Goal: Browse casually

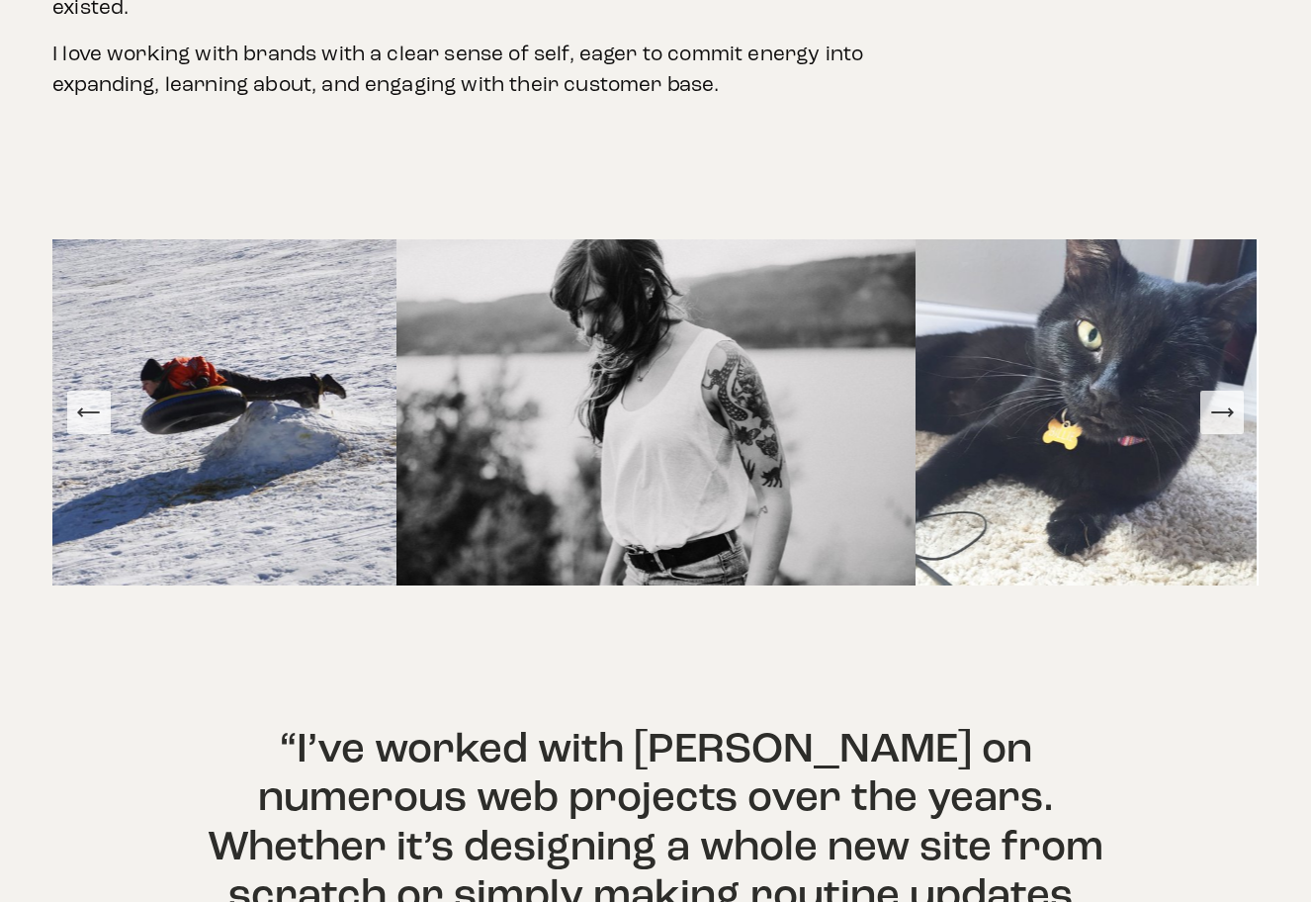
scroll to position [1094, 0]
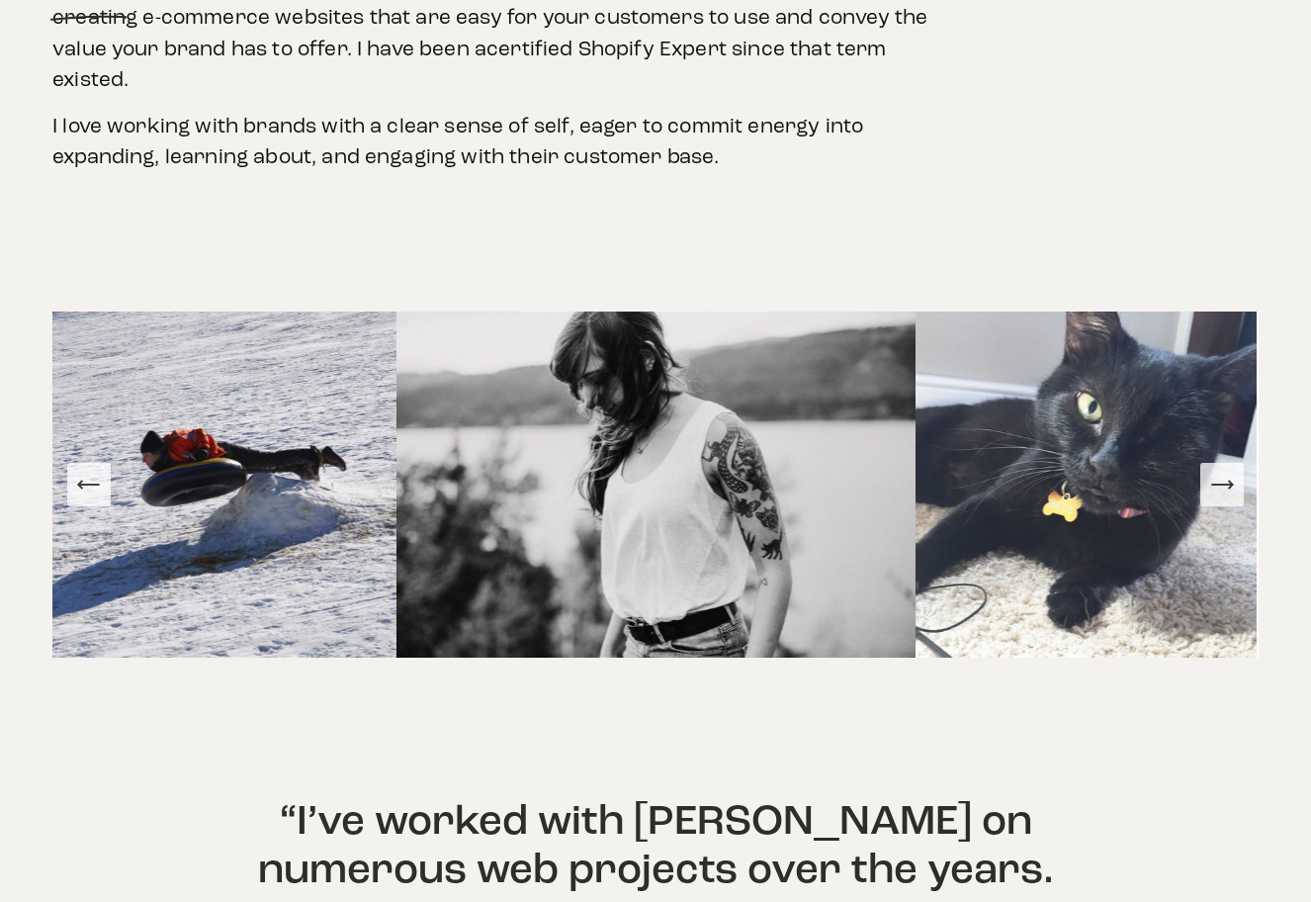
click at [1216, 471] on icon "Next Slide" at bounding box center [1223, 485] width 28 height 28
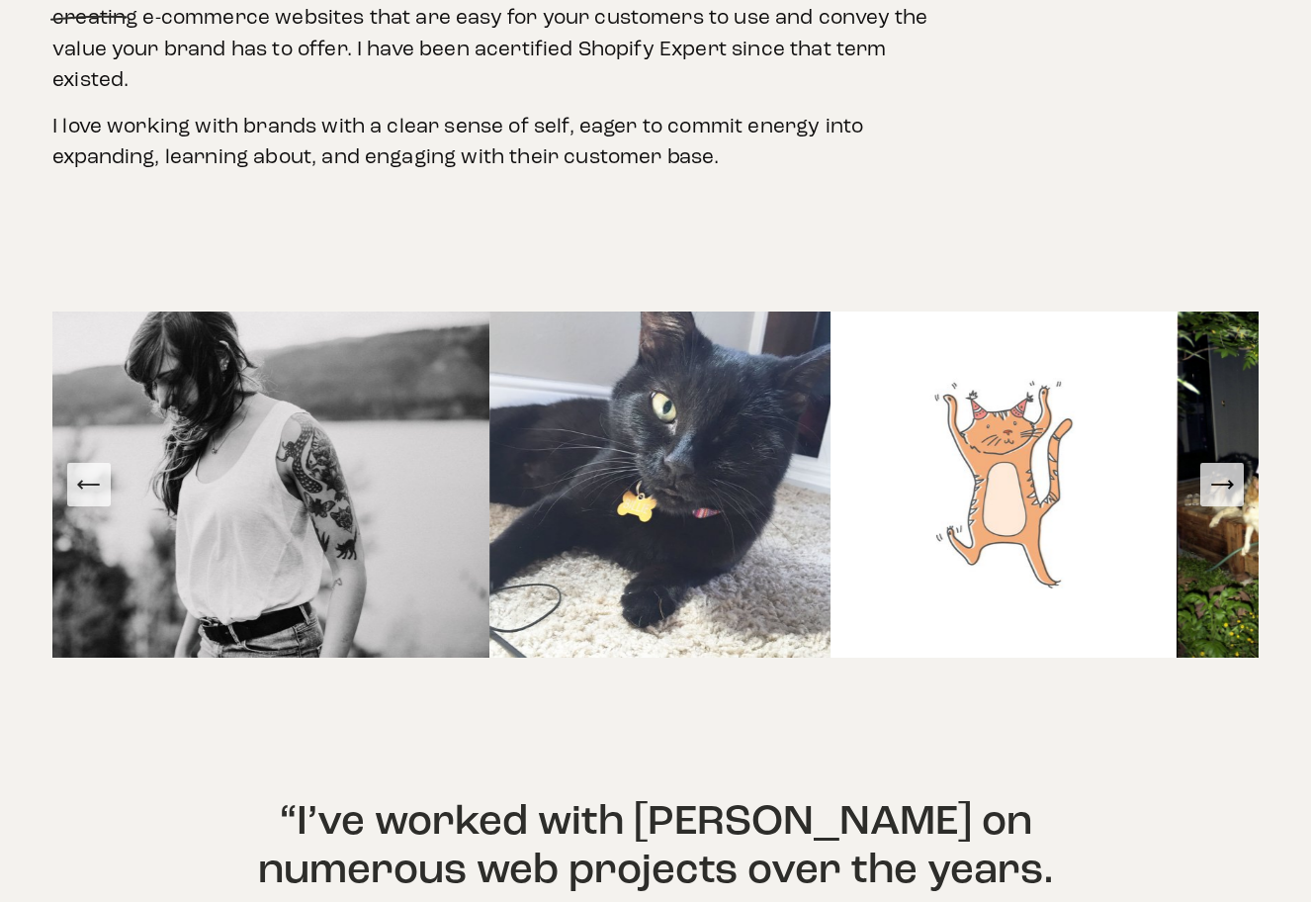
click at [1216, 471] on icon "Next Slide" at bounding box center [1223, 485] width 28 height 28
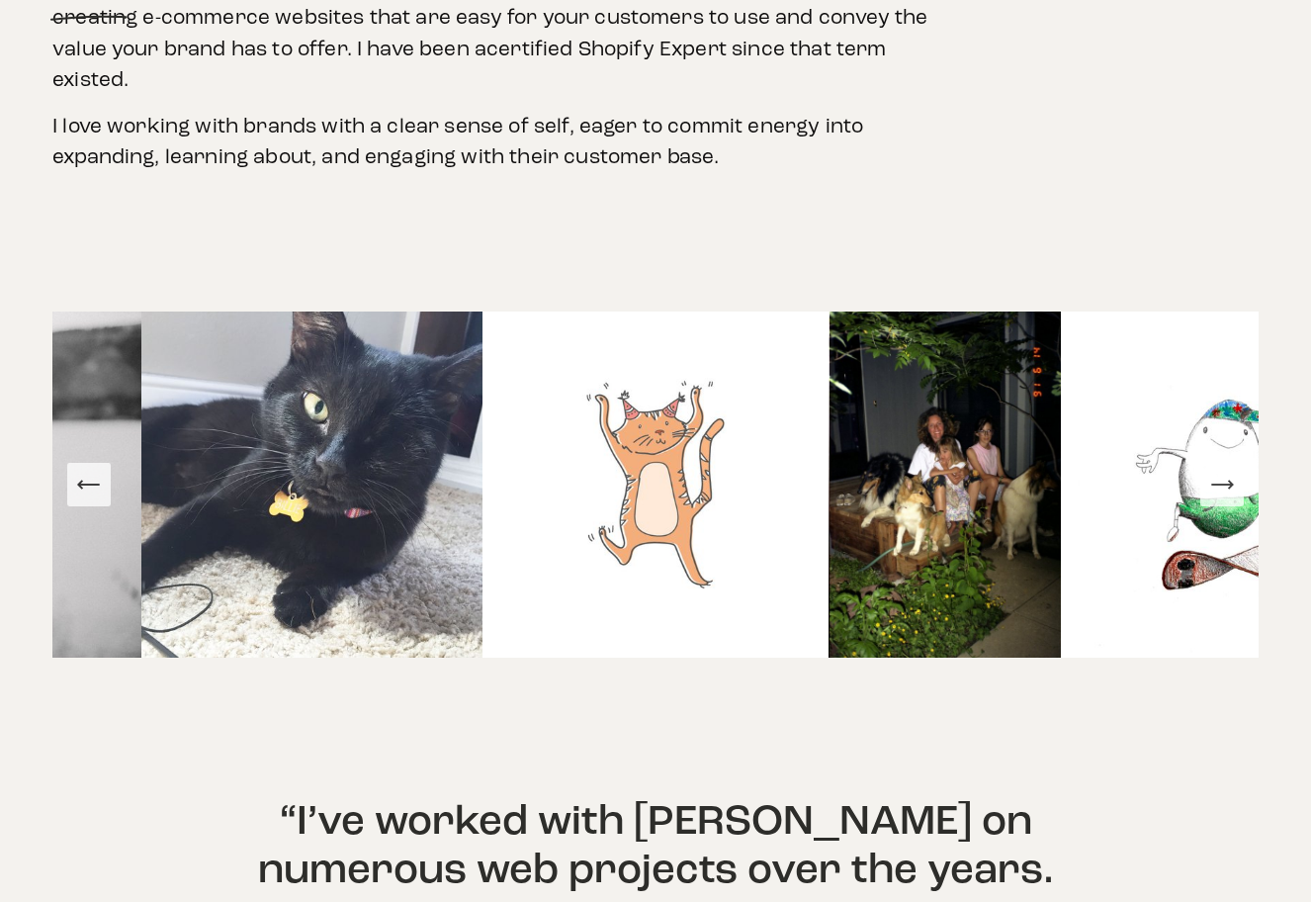
click at [1216, 471] on icon "Next Slide" at bounding box center [1223, 485] width 28 height 28
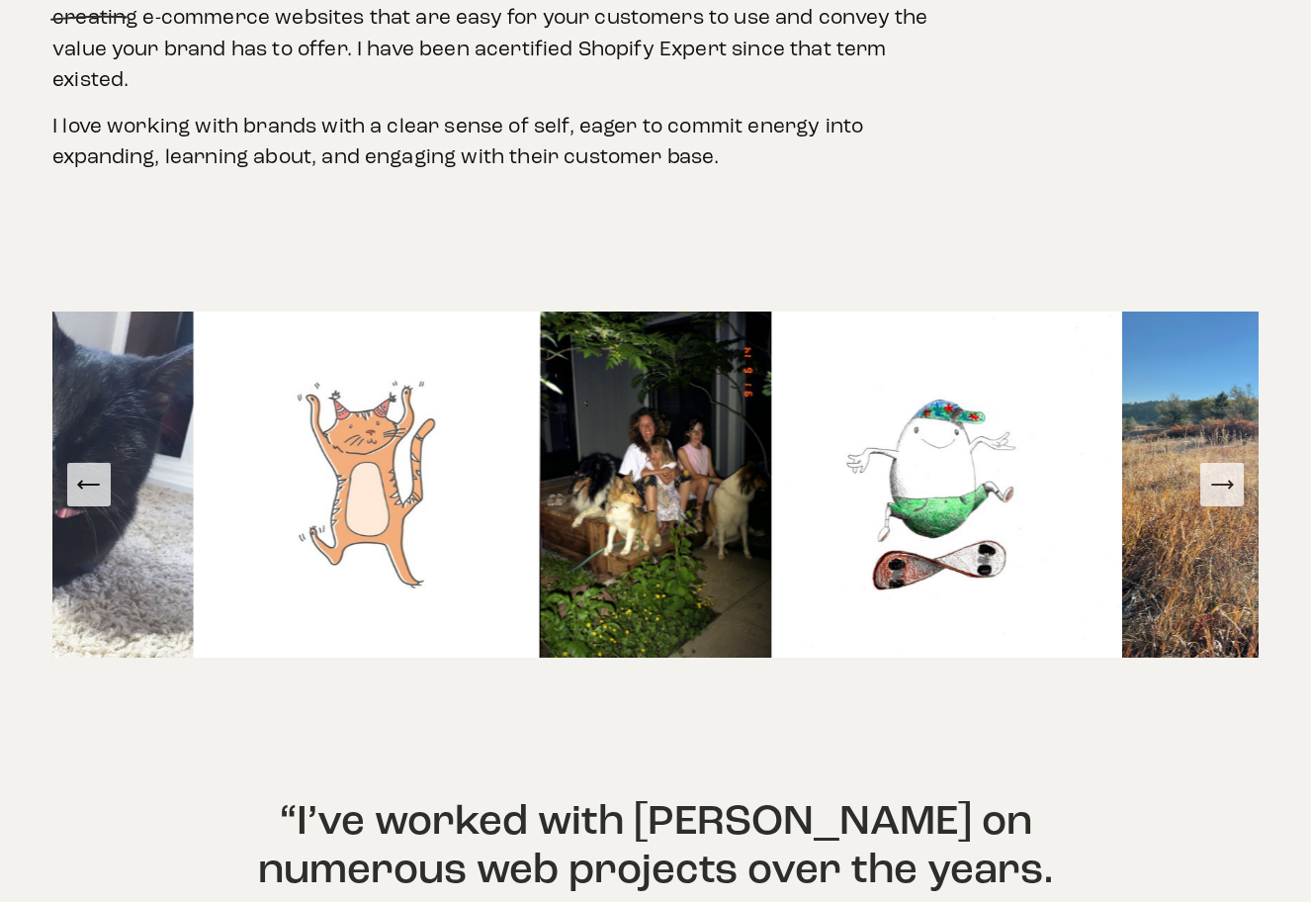
click at [1216, 471] on icon "Next Slide" at bounding box center [1223, 485] width 28 height 28
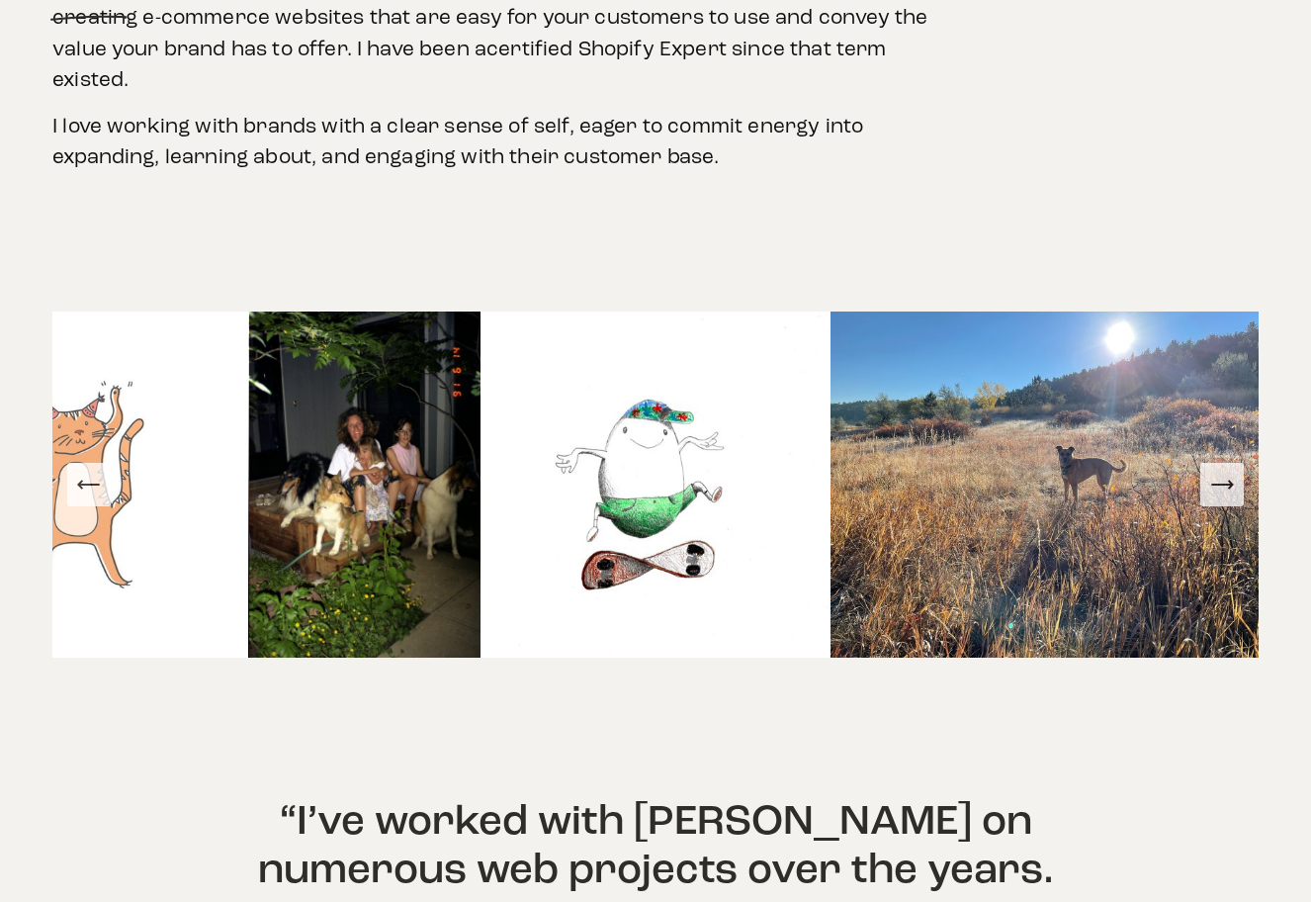
click at [1216, 471] on icon "Next Slide" at bounding box center [1223, 485] width 28 height 28
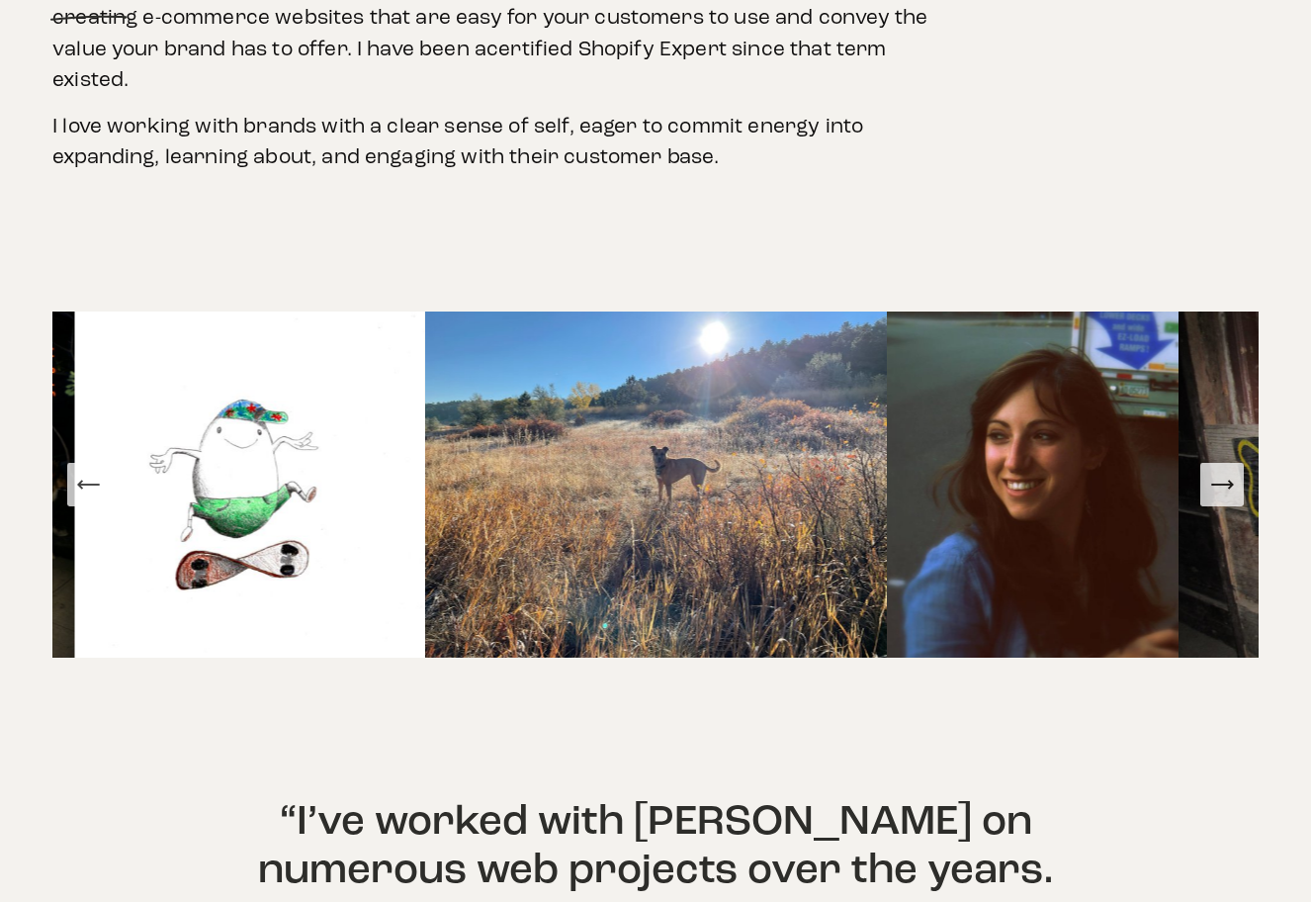
click at [1216, 471] on icon "Next Slide" at bounding box center [1223, 485] width 28 height 28
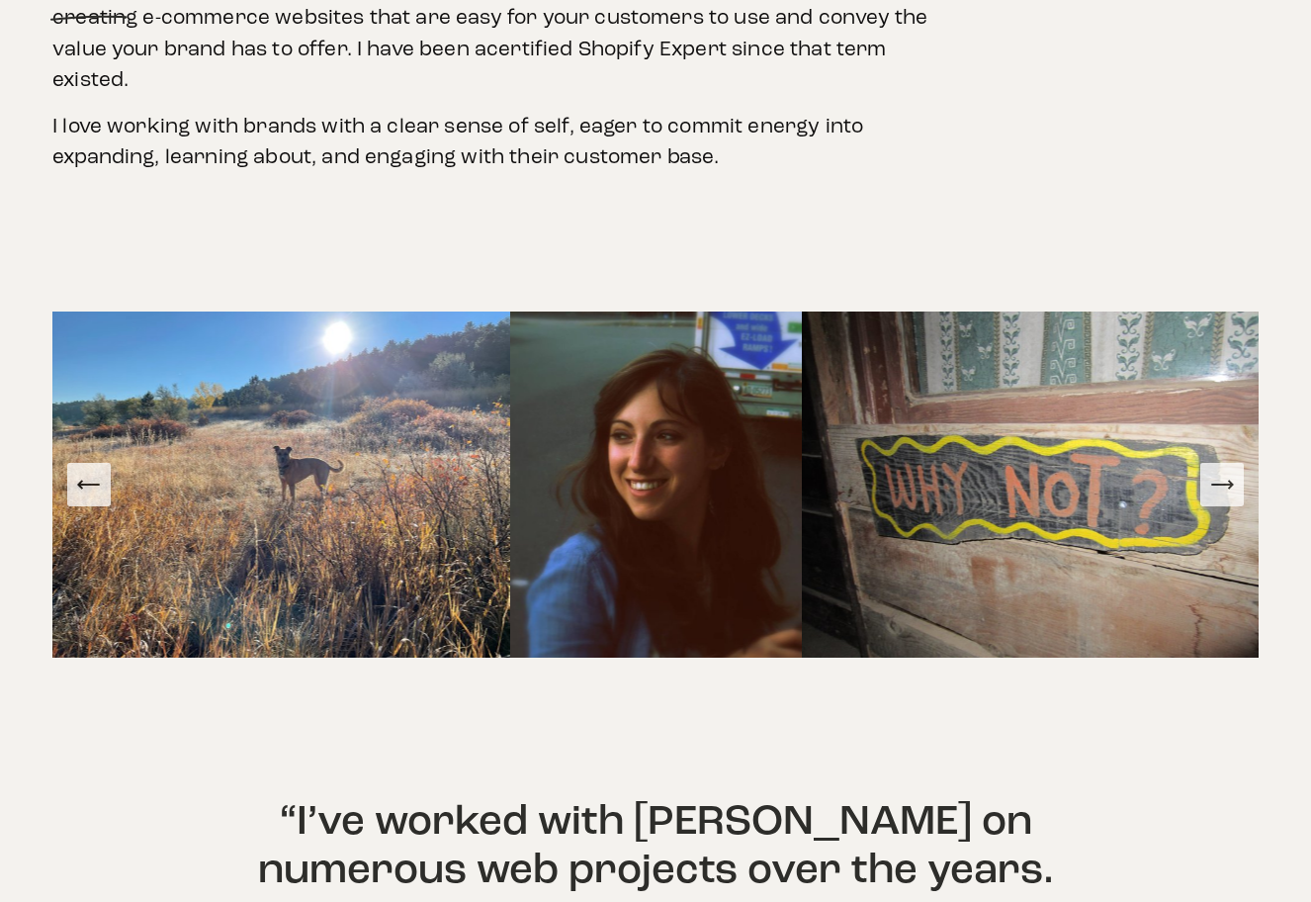
click at [1216, 471] on icon "Next Slide" at bounding box center [1223, 485] width 28 height 28
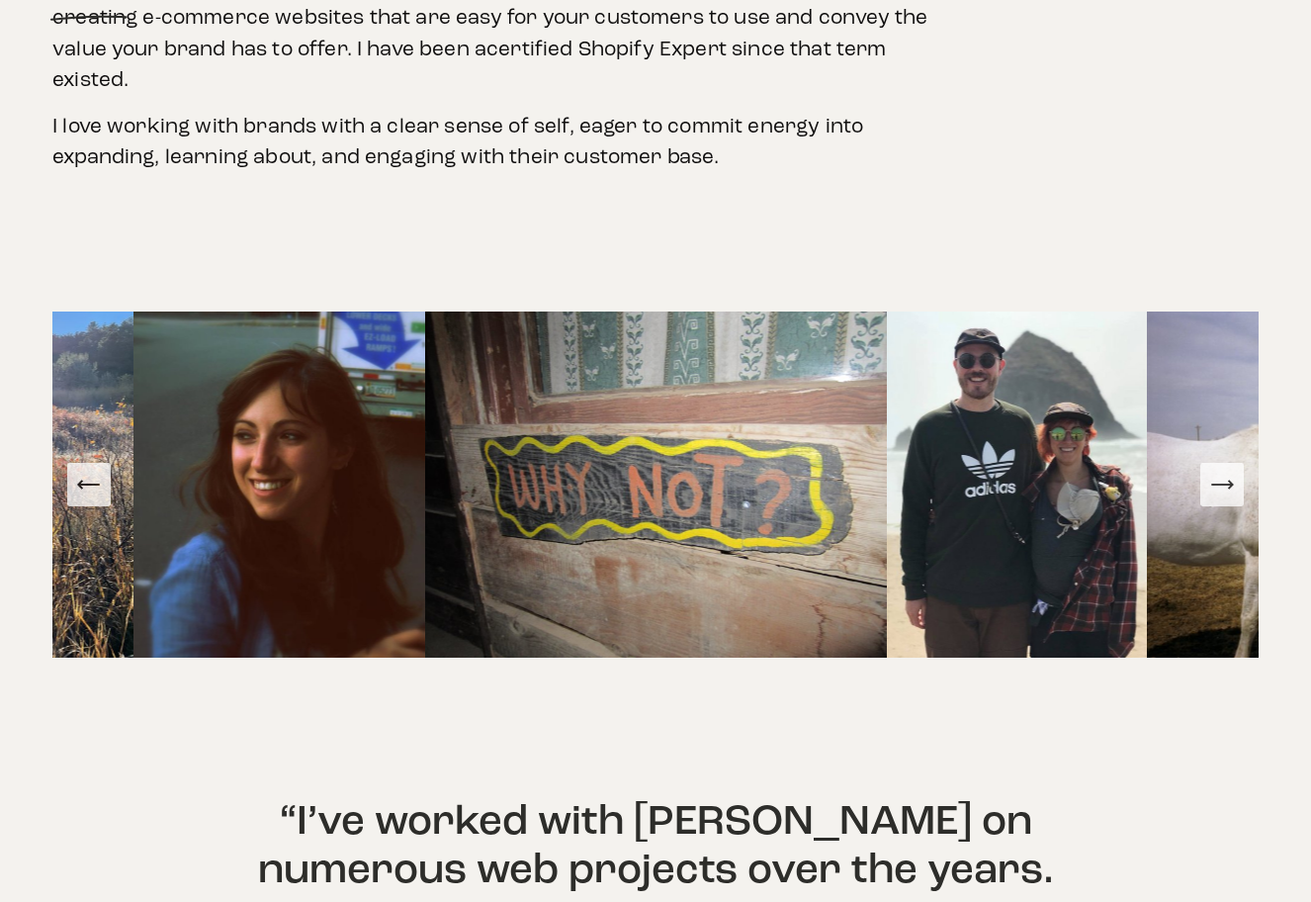
click at [1216, 471] on icon "Next Slide" at bounding box center [1223, 485] width 28 height 28
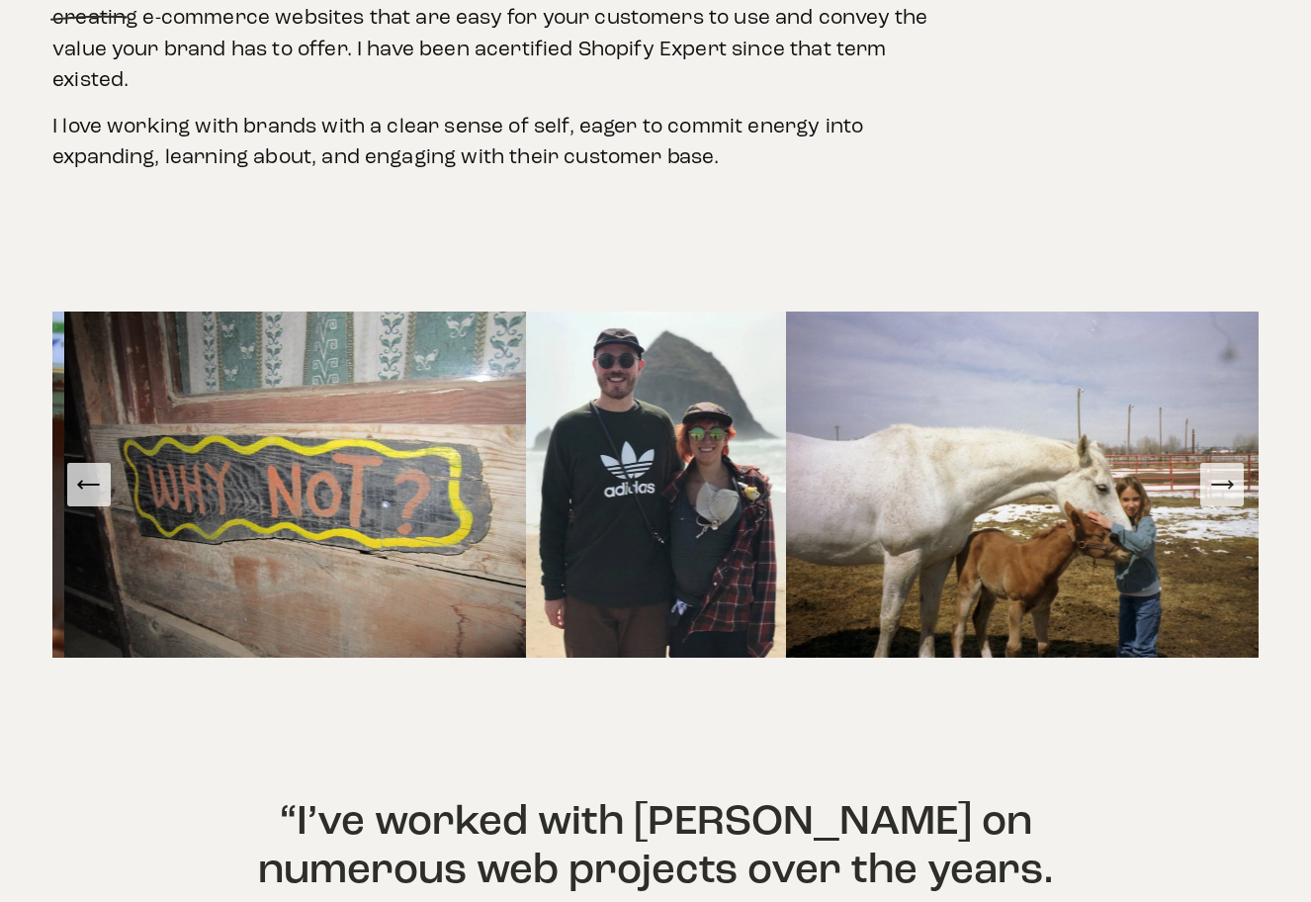
click at [1216, 471] on icon "Next Slide" at bounding box center [1223, 485] width 28 height 28
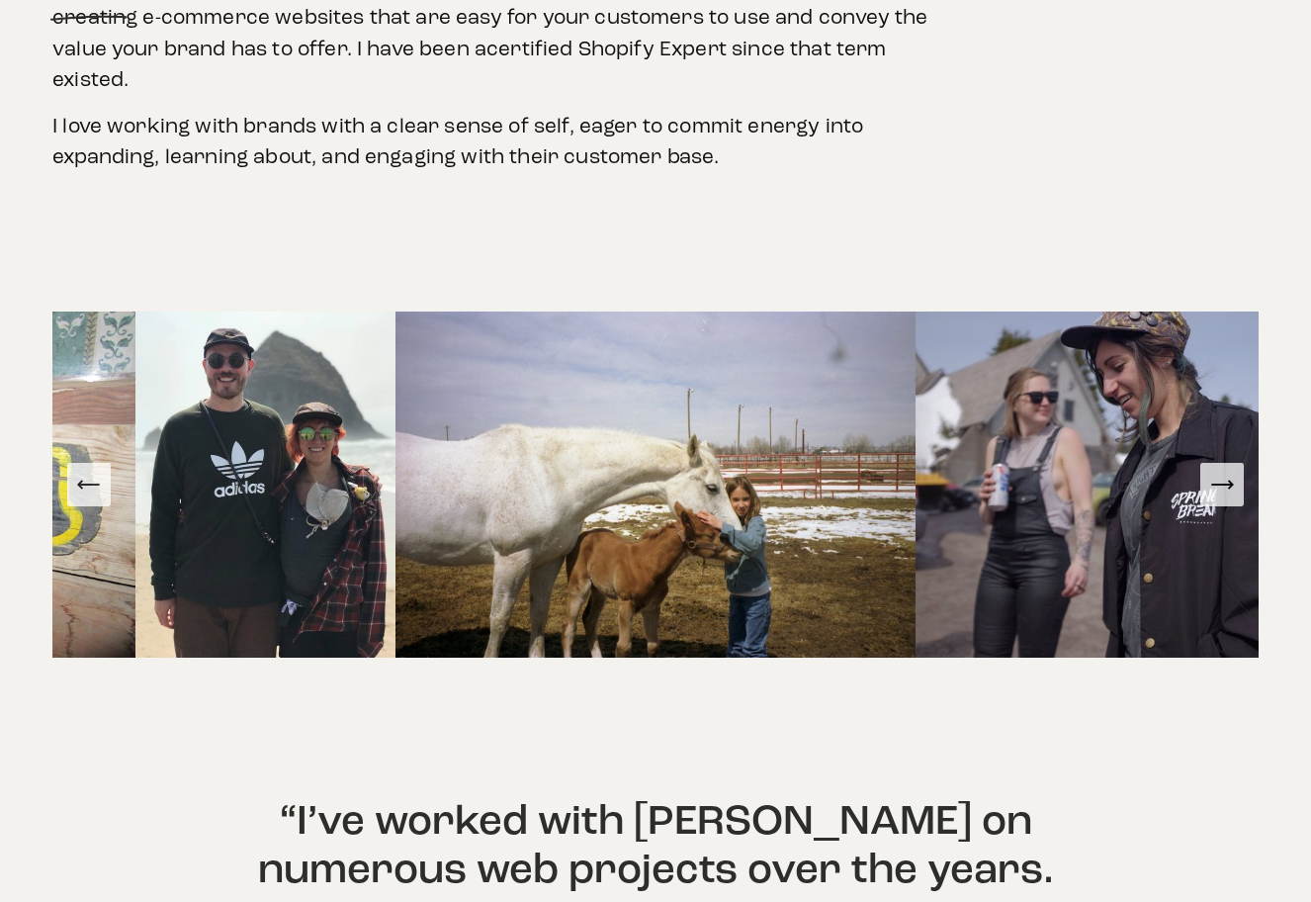
click at [1216, 471] on icon "Next Slide" at bounding box center [1223, 485] width 28 height 28
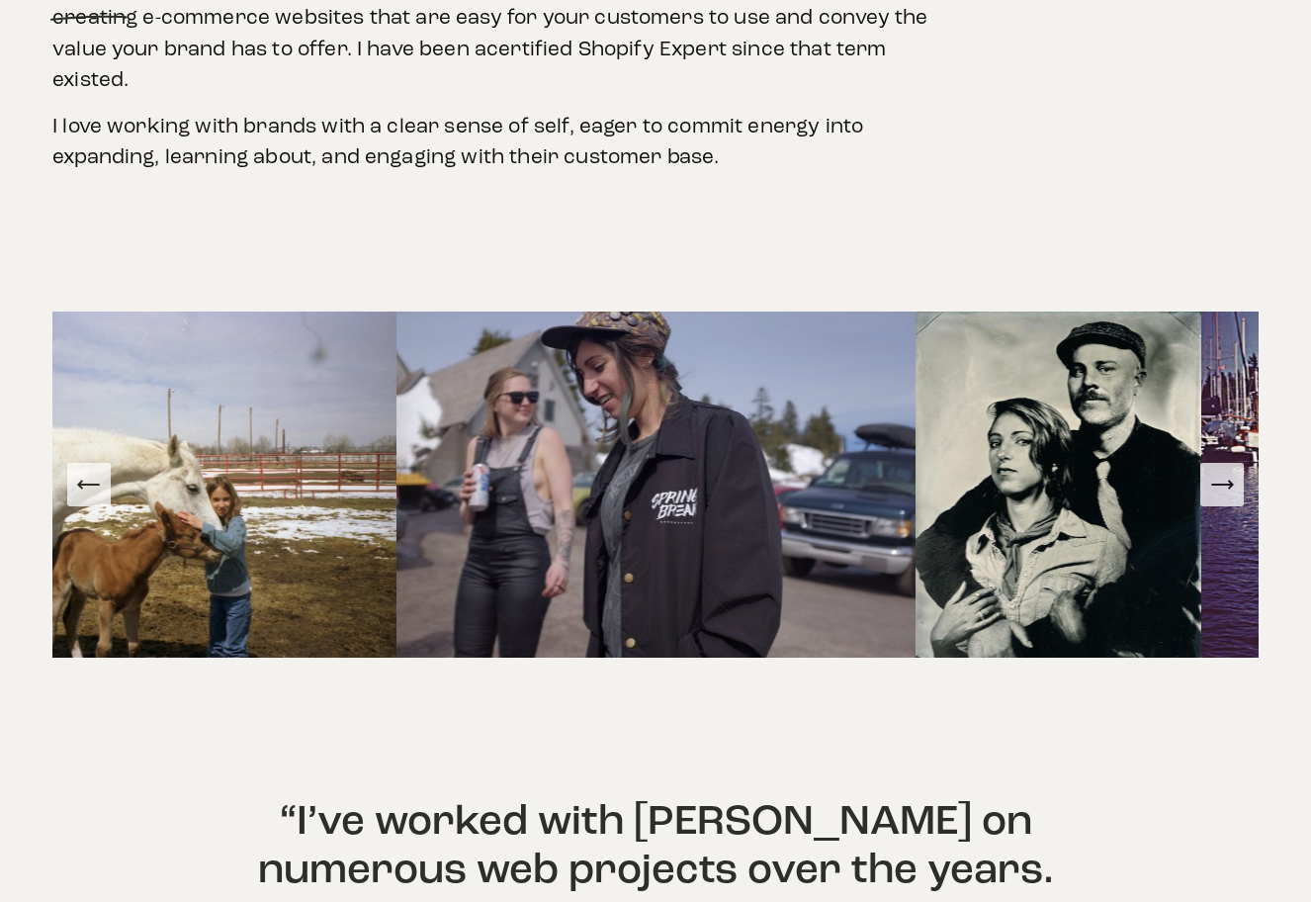
click at [1216, 471] on icon "Next Slide" at bounding box center [1223, 485] width 28 height 28
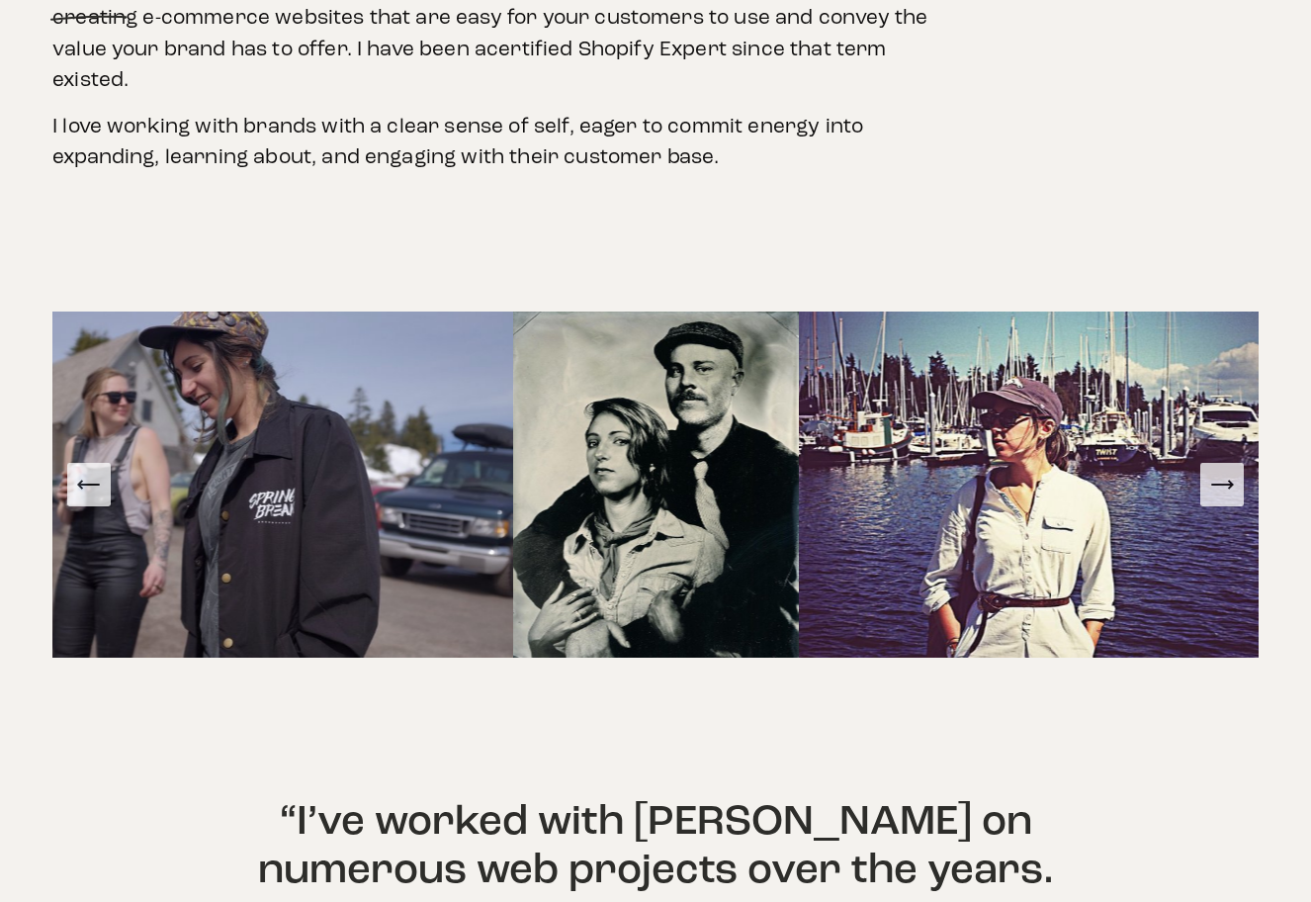
click at [1216, 471] on icon "Next Slide" at bounding box center [1223, 485] width 28 height 28
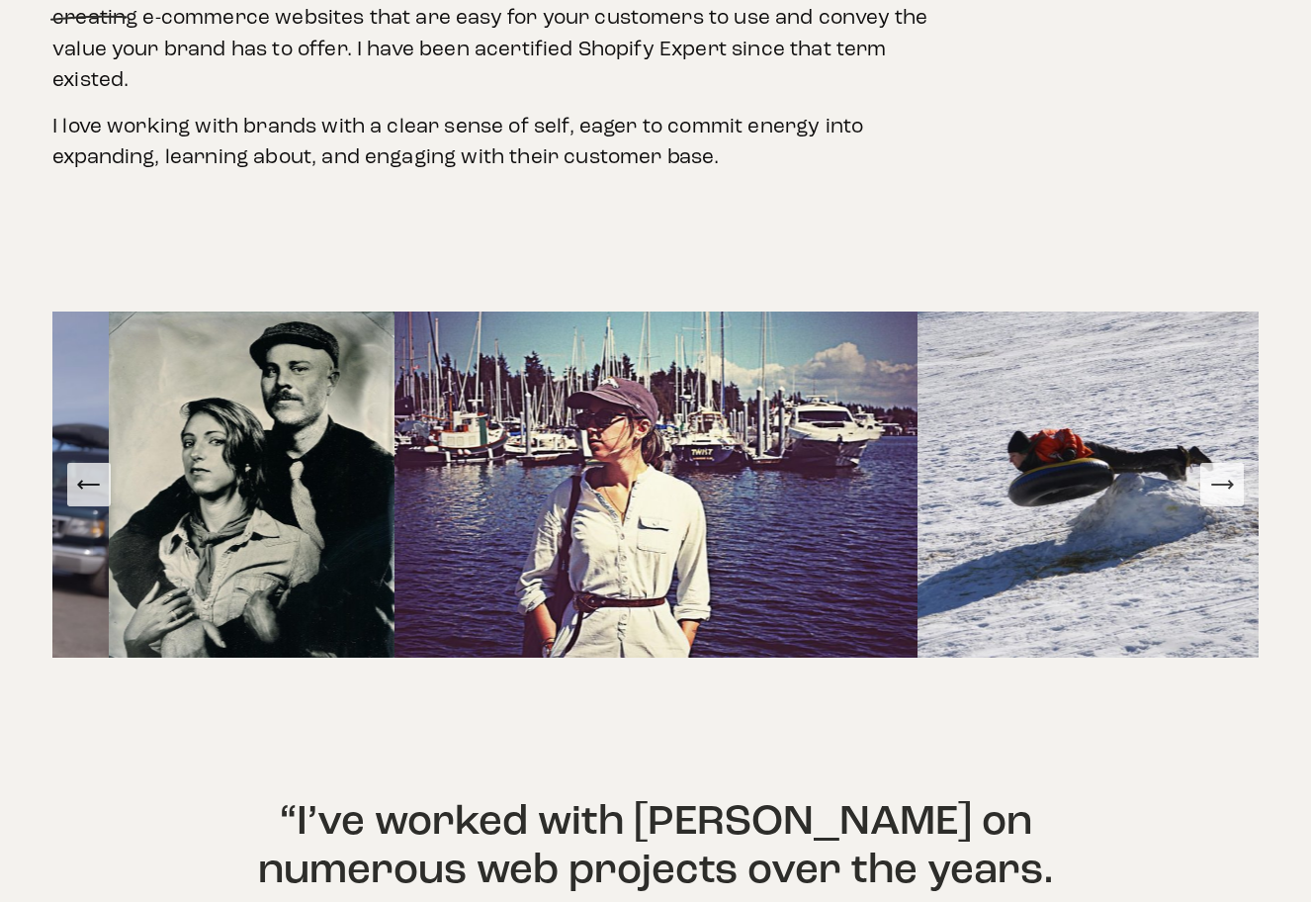
click at [1216, 471] on icon "Next Slide" at bounding box center [1223, 485] width 28 height 28
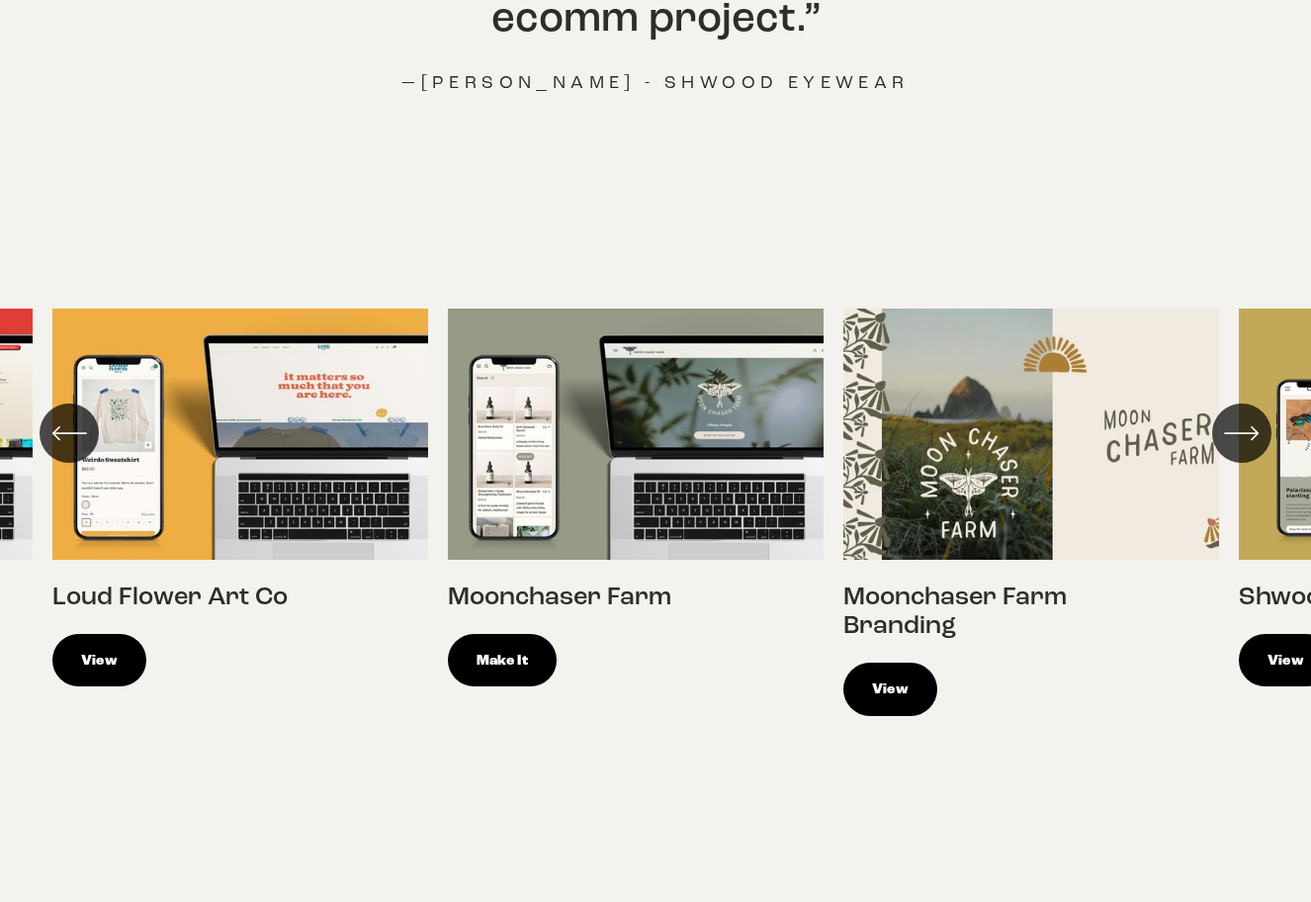
scroll to position [2400, 0]
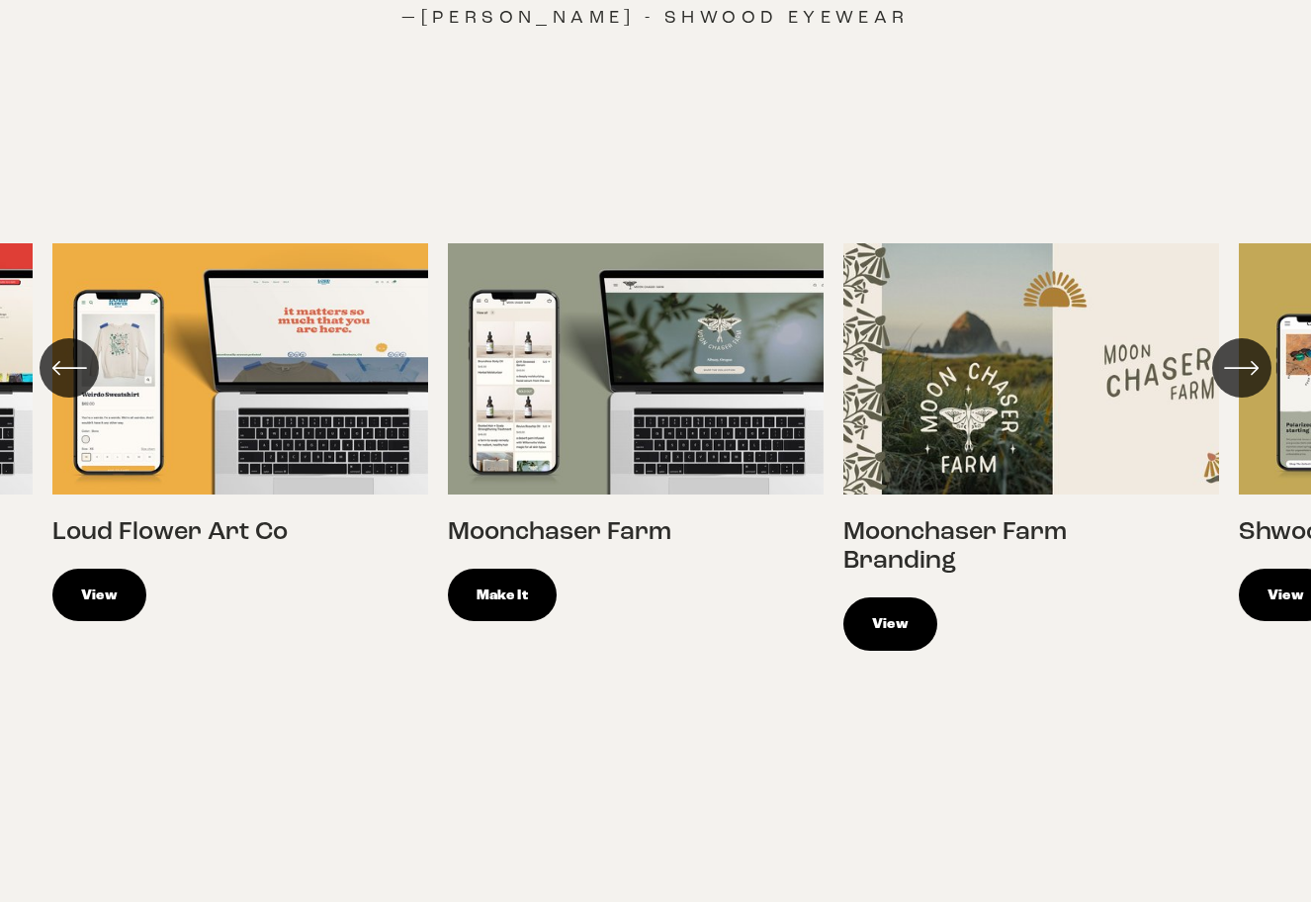
click at [1240, 350] on icon "\a \a \a Next\a \a" at bounding box center [1242, 368] width 36 height 36
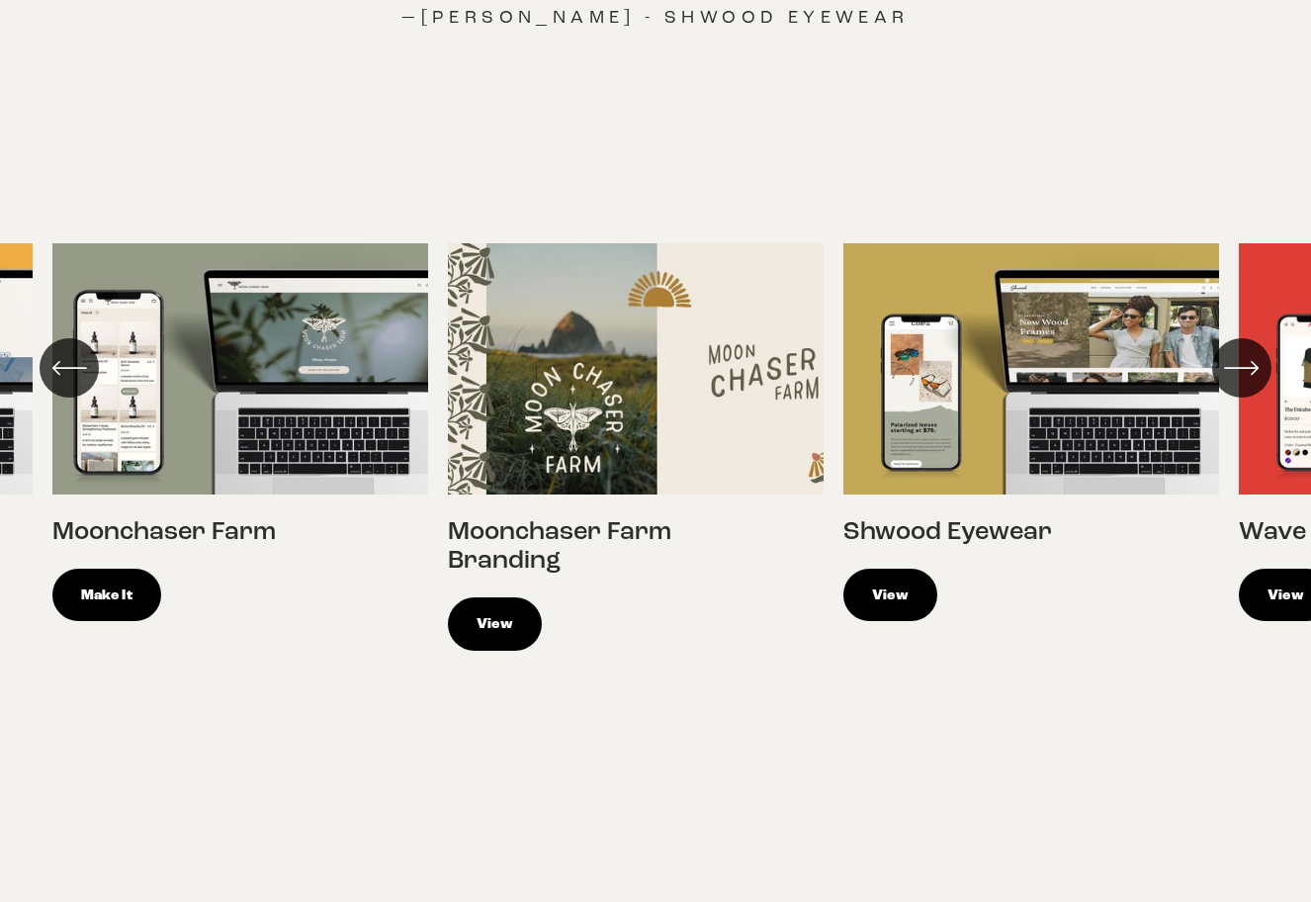
click at [1240, 350] on icon "\a \a \a Next\a \a" at bounding box center [1242, 368] width 36 height 36
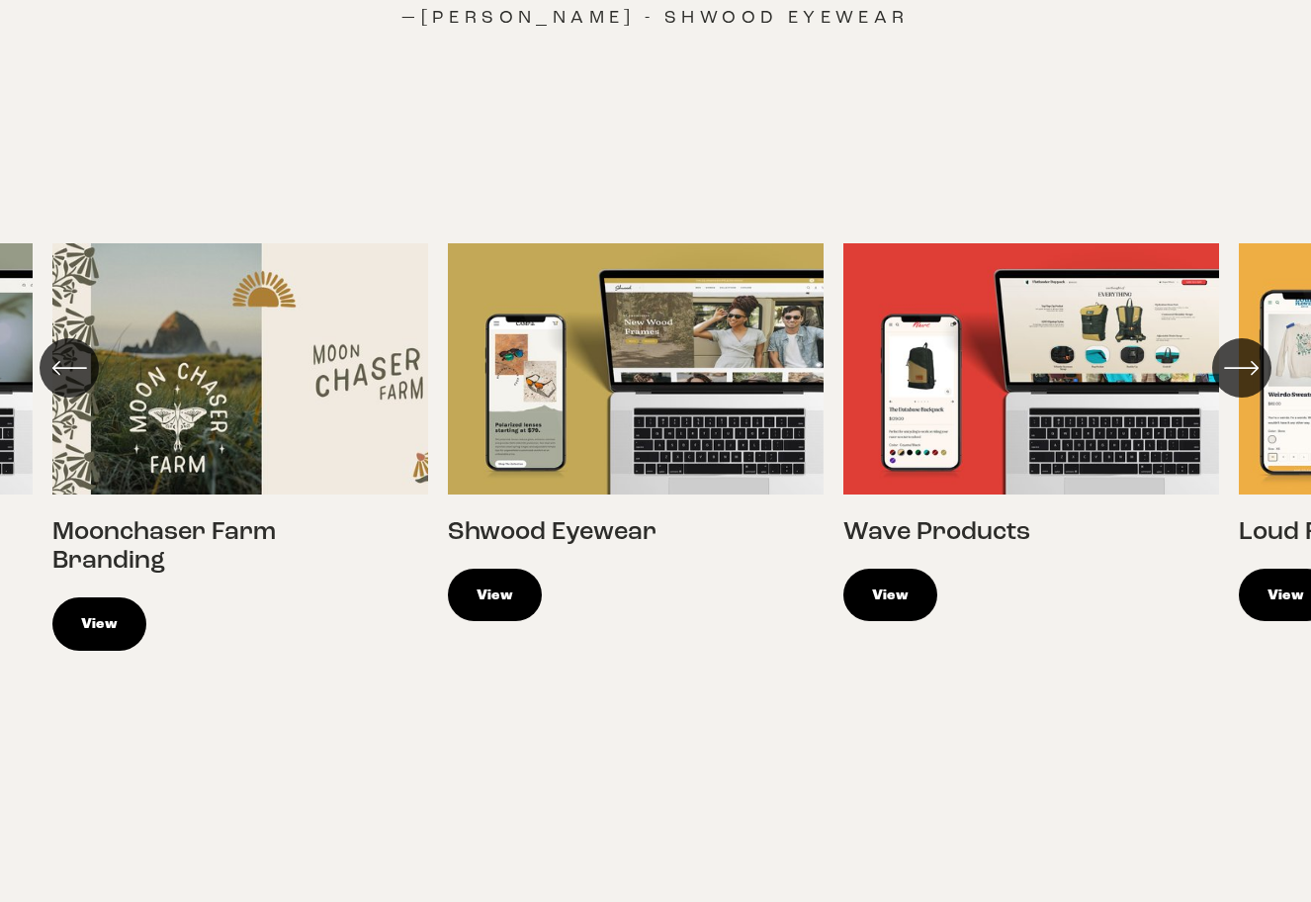
click at [1240, 350] on icon "\a \a \a Next\a \a" at bounding box center [1242, 368] width 36 height 36
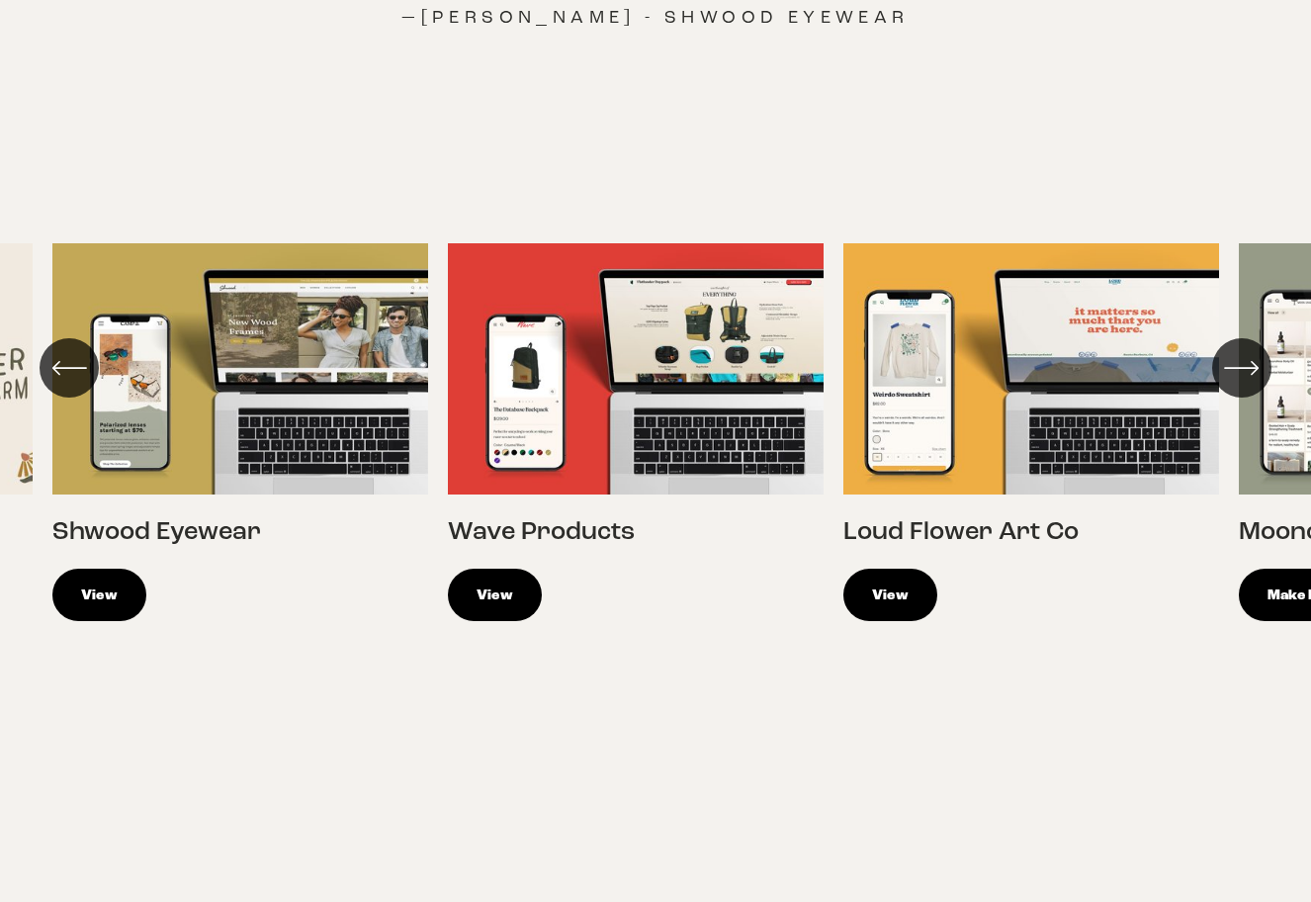
click at [1240, 350] on icon "\a \a \a Next\a \a" at bounding box center [1242, 368] width 36 height 36
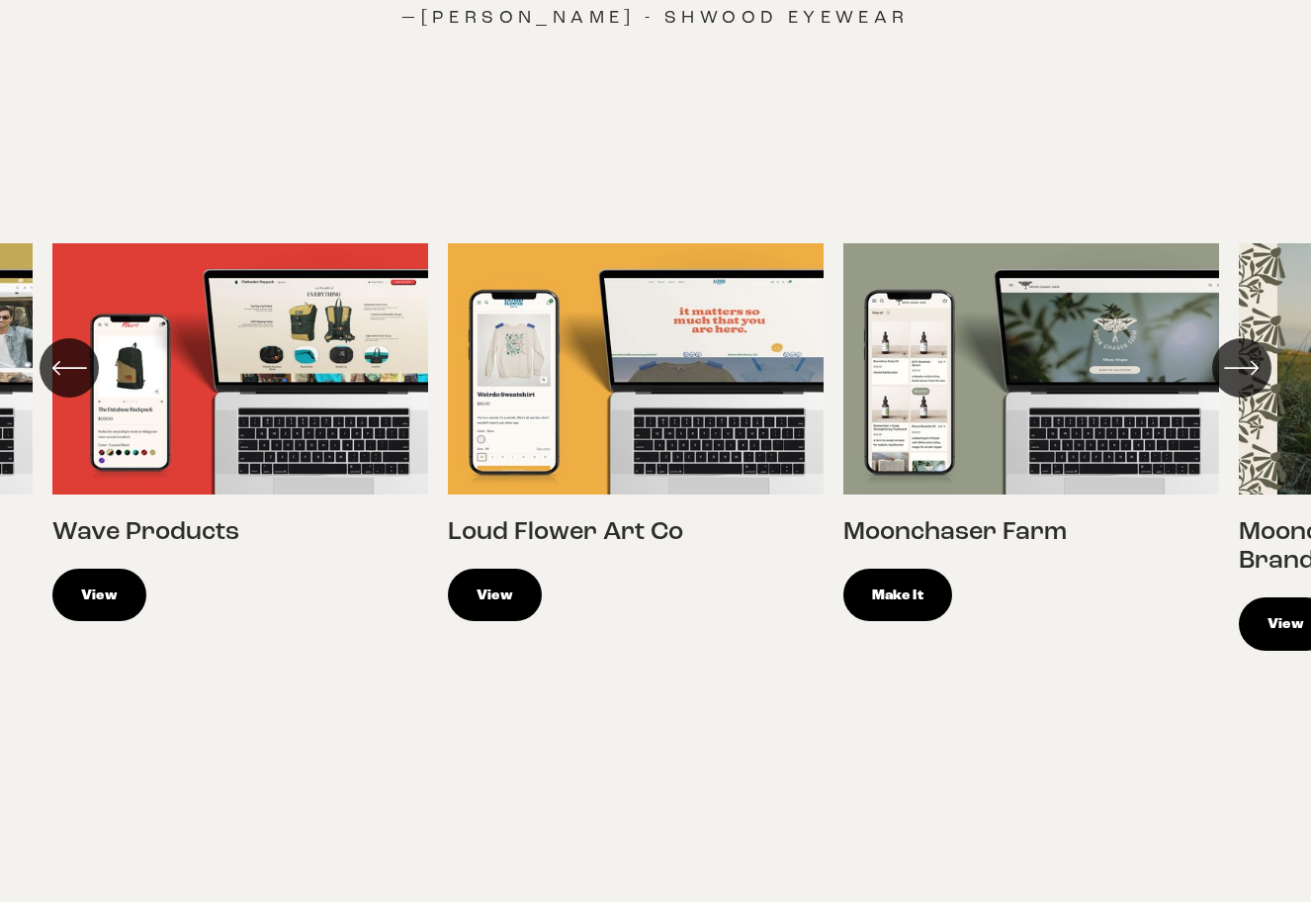
click at [1240, 350] on icon "\a \a \a Next\a \a" at bounding box center [1242, 368] width 36 height 36
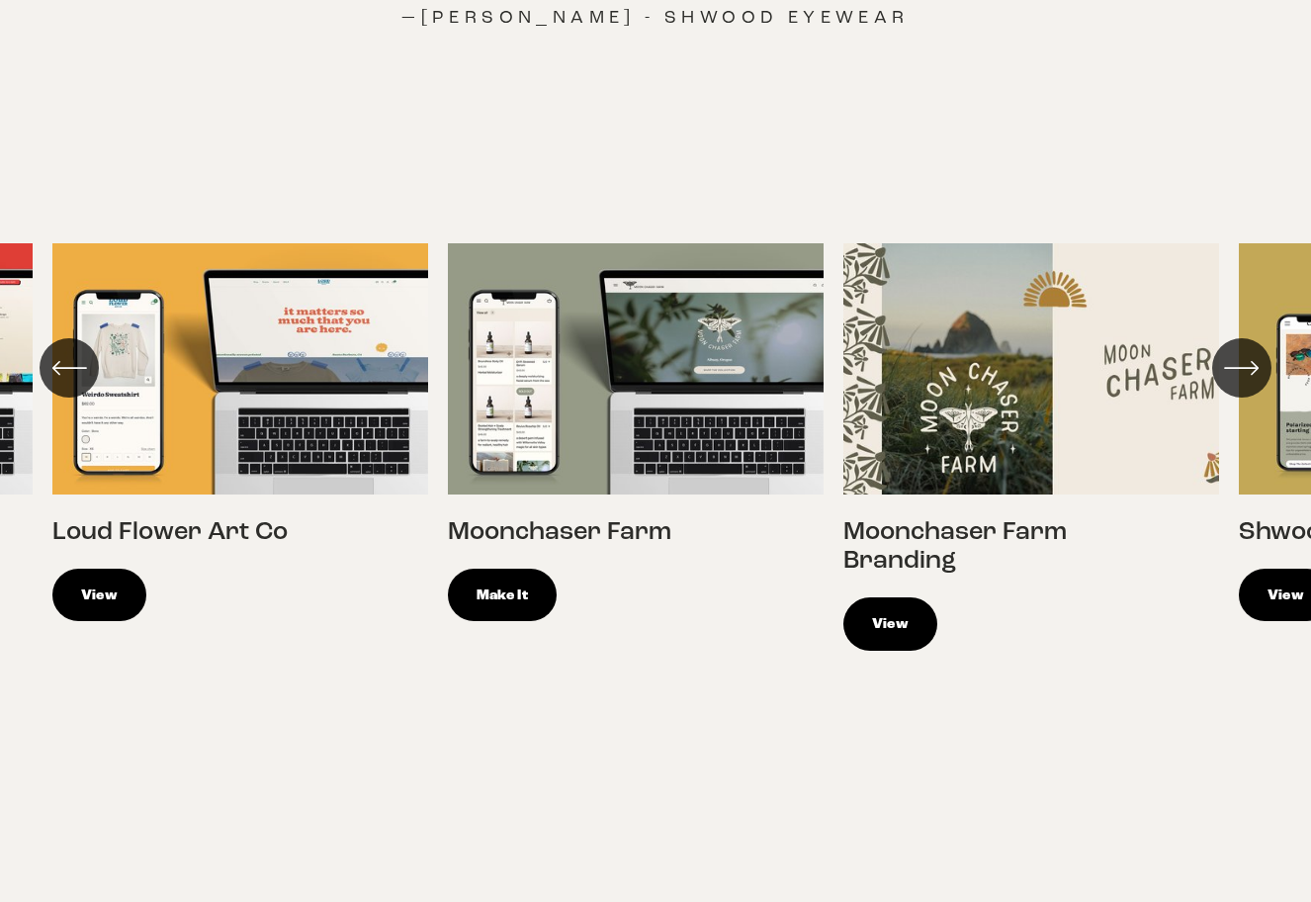
scroll to position [2568, 0]
